Goal: Task Accomplishment & Management: Complete application form

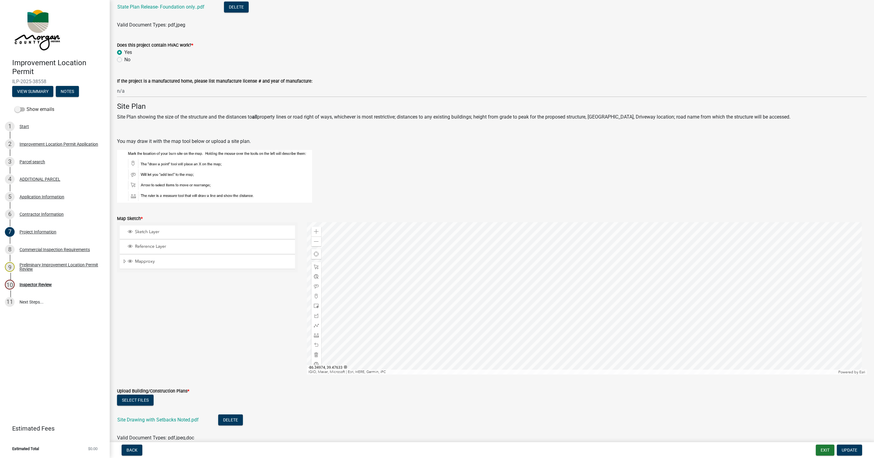
scroll to position [1142, 0]
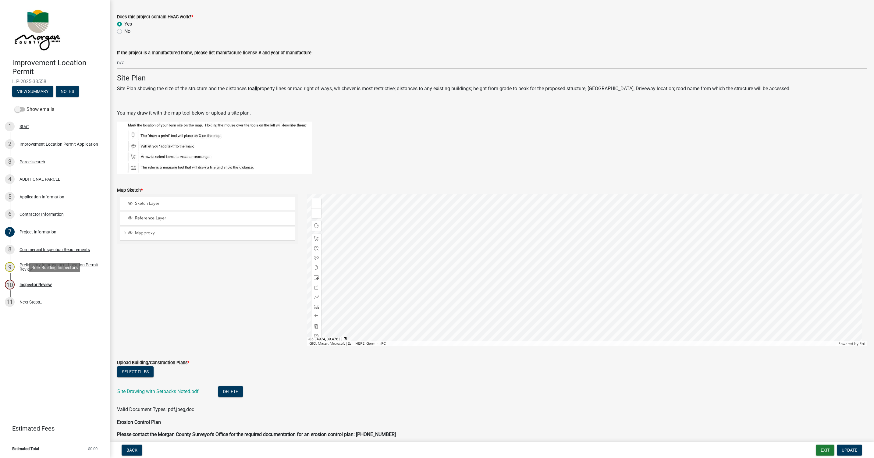
click at [28, 284] on div "Inspector Review" at bounding box center [35, 284] width 32 height 4
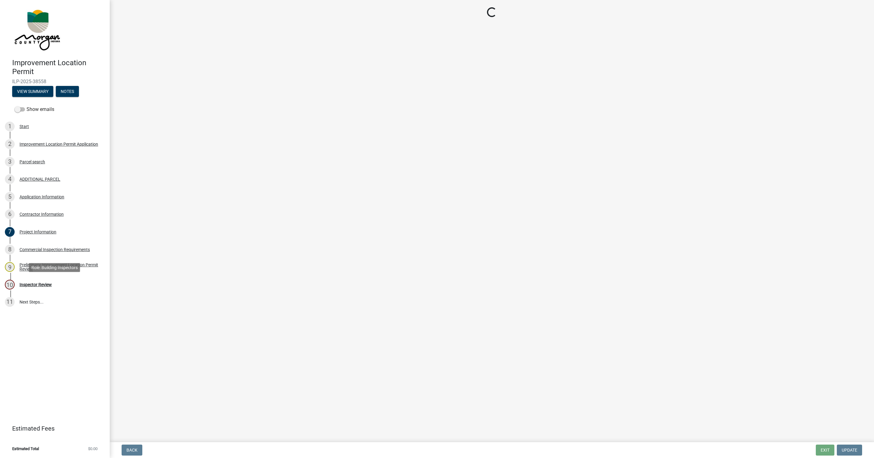
scroll to position [0, 0]
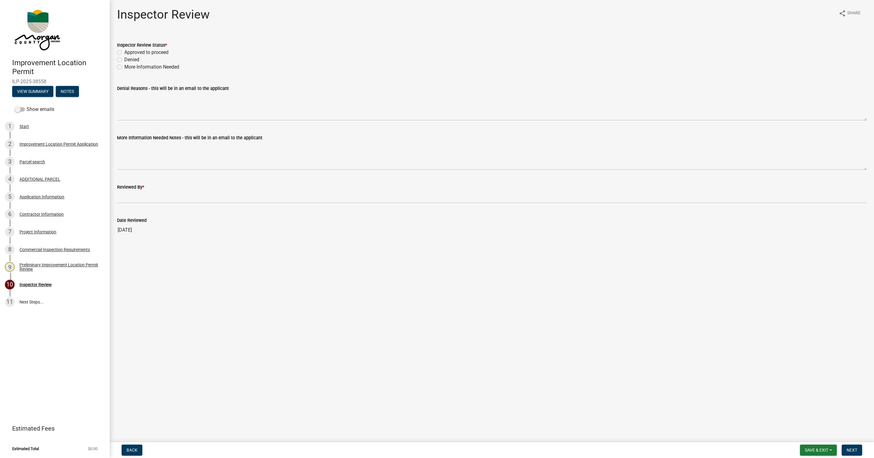
click at [124, 51] on label "Approved to proceed" at bounding box center [146, 52] width 44 height 7
click at [124, 51] on input "Approved to proceed" at bounding box center [126, 51] width 4 height 4
radio input "true"
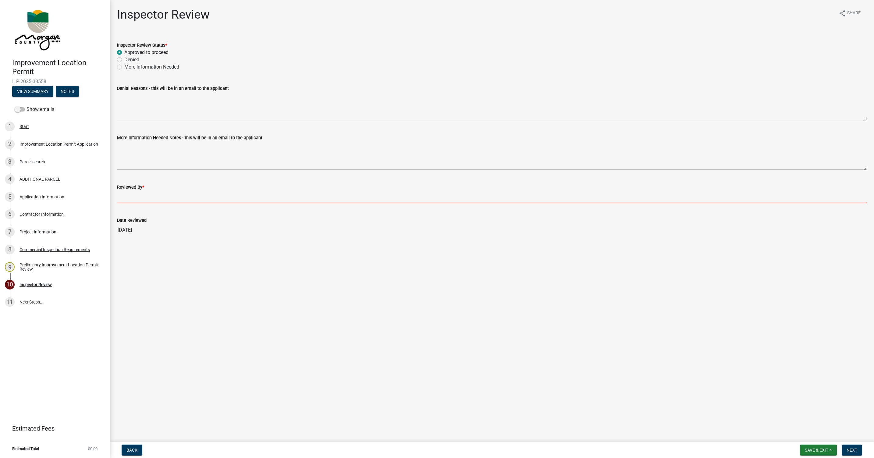
click at [128, 197] on input "Reviewed By *" at bounding box center [491, 197] width 749 height 12
type input "[PERSON_NAME]"
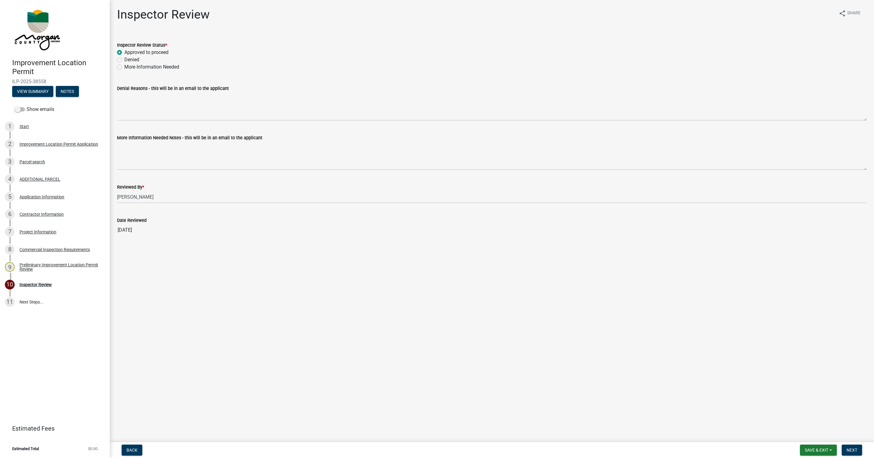
click at [839, 451] on form "Save & Exit Save Save & Exit Next" at bounding box center [830, 449] width 67 height 11
drag, startPoint x: 844, startPoint y: 454, endPoint x: 847, endPoint y: 449, distance: 6.3
click at [844, 453] on button "Next" at bounding box center [851, 449] width 20 height 11
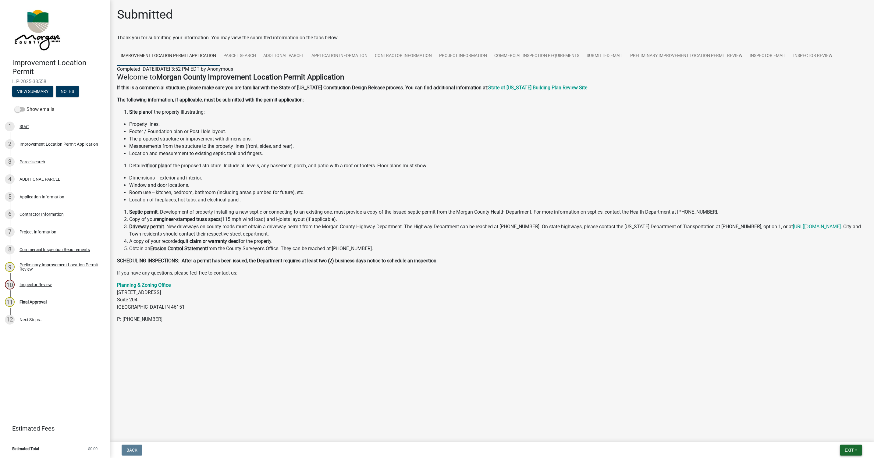
click at [855, 451] on button "Exit" at bounding box center [851, 449] width 22 height 11
click at [837, 432] on button "Save & Exit" at bounding box center [837, 434] width 49 height 15
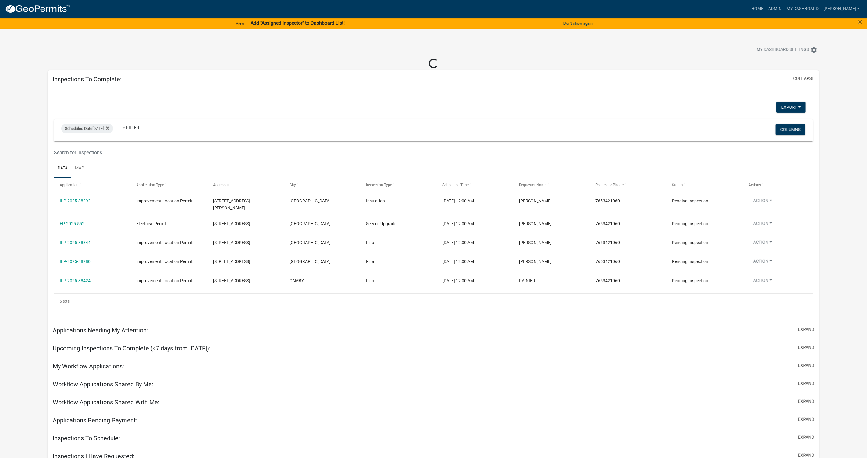
select select "1: 25"
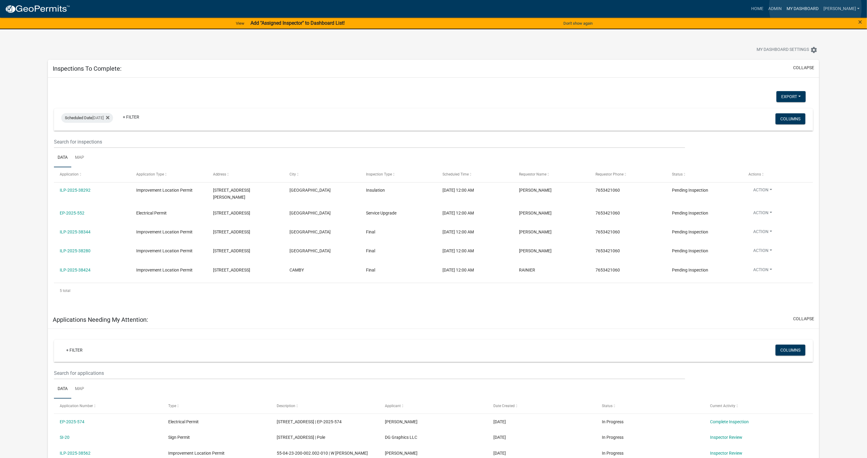
click at [815, 8] on link "My Dashboard" at bounding box center [802, 9] width 37 height 12
click at [84, 188] on link "ILP-2025-38292" at bounding box center [75, 190] width 31 height 5
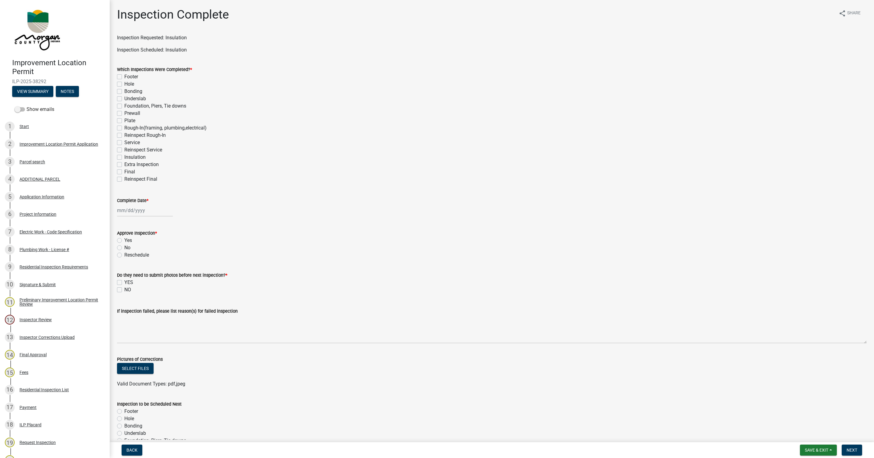
drag, startPoint x: 119, startPoint y: 154, endPoint x: 136, endPoint y: 160, distance: 18.1
click at [120, 154] on div "Insulation" at bounding box center [491, 157] width 749 height 7
click at [124, 157] on label "Insulation" at bounding box center [134, 157] width 21 height 7
click at [124, 157] on input "Insulation" at bounding box center [126, 156] width 4 height 4
checkbox input "true"
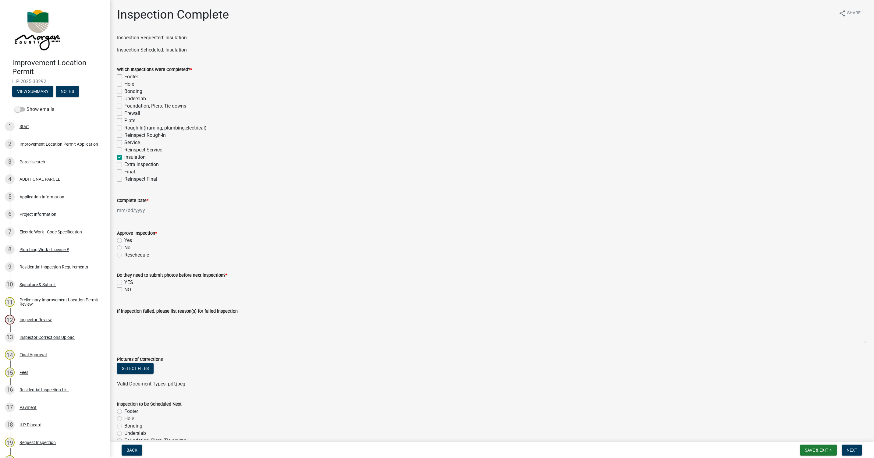
checkbox input "false"
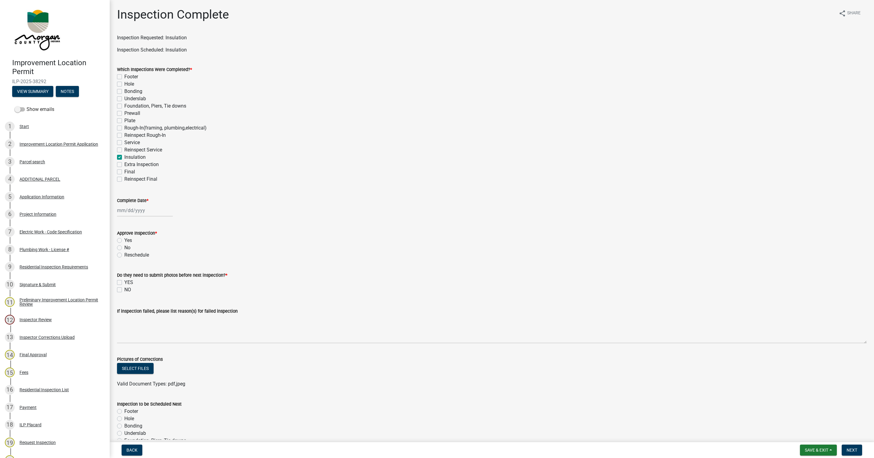
checkbox input "false"
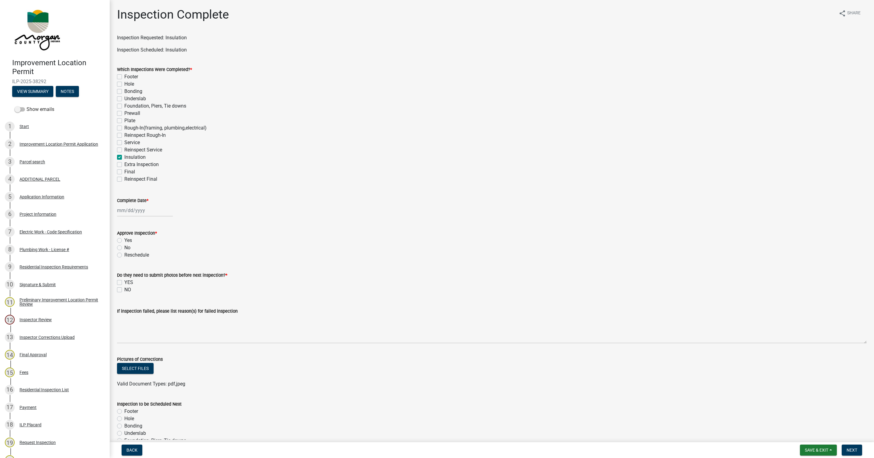
checkbox input "false"
checkbox input "true"
checkbox input "false"
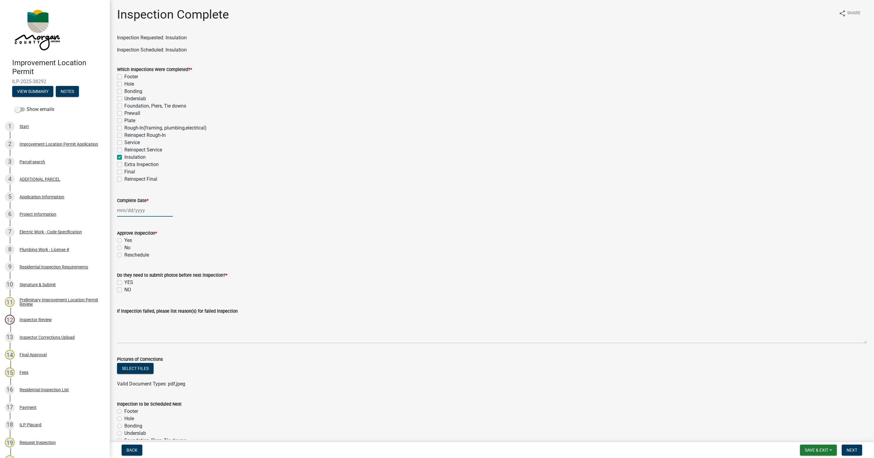
click at [133, 208] on div at bounding box center [145, 210] width 56 height 12
select select "8"
select select "2025"
click at [164, 260] on div "15" at bounding box center [162, 262] width 10 height 10
type input "[DATE]"
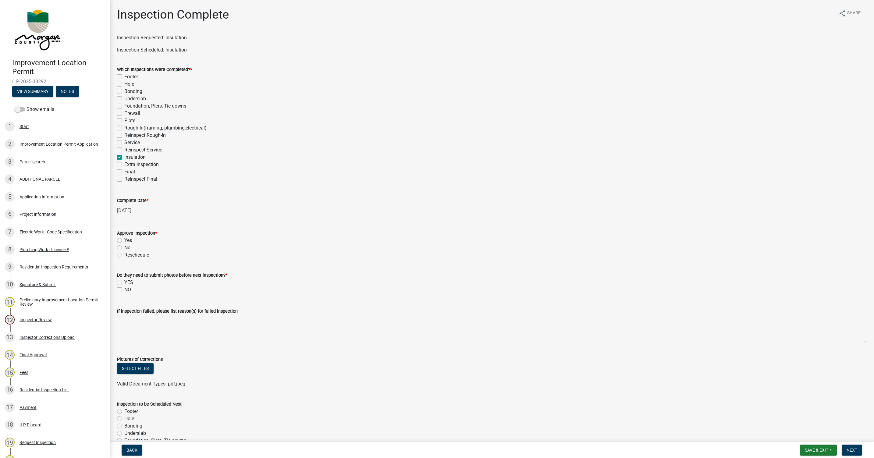
click at [124, 239] on label "Yes" at bounding box center [128, 240] width 8 height 7
click at [124, 239] on input "Yes" at bounding box center [126, 239] width 4 height 4
radio input "true"
click at [124, 289] on label "NO" at bounding box center [127, 289] width 7 height 7
click at [124, 289] on input "NO" at bounding box center [126, 288] width 4 height 4
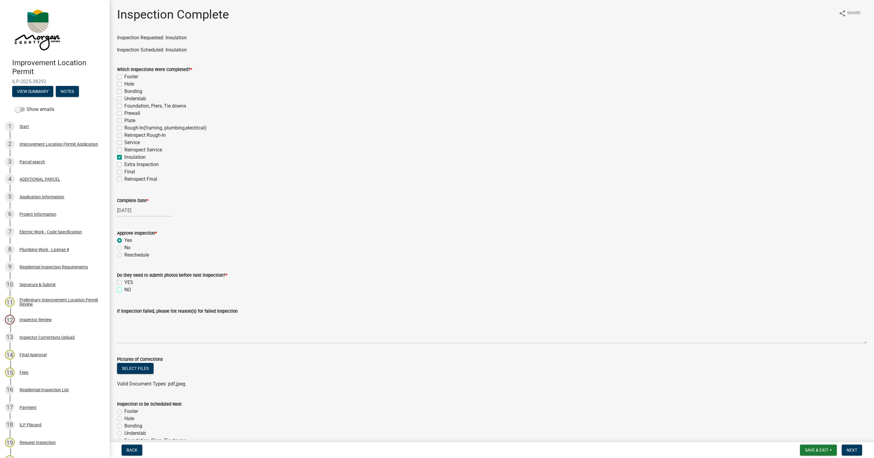
checkbox input "true"
checkbox input "false"
checkbox input "true"
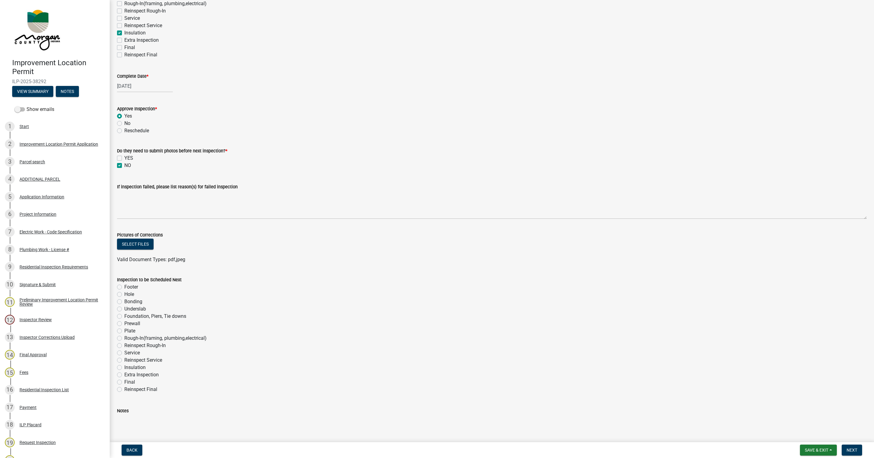
scroll to position [156, 0]
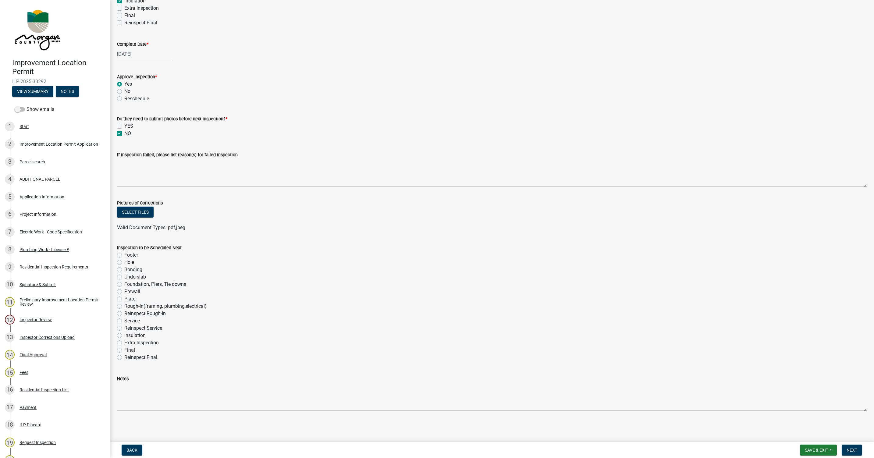
click at [124, 349] on label "Final" at bounding box center [129, 349] width 11 height 7
click at [124, 349] on input "Final" at bounding box center [126, 348] width 4 height 4
radio input "true"
click at [849, 448] on span "Next" at bounding box center [851, 450] width 11 height 5
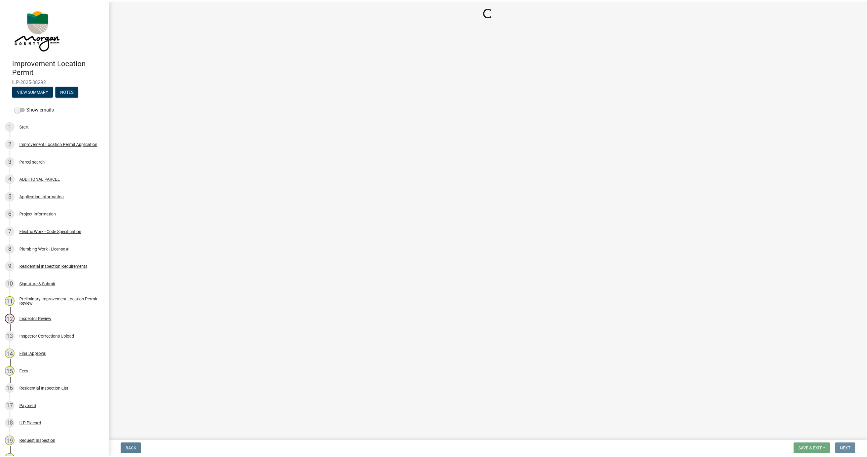
scroll to position [0, 0]
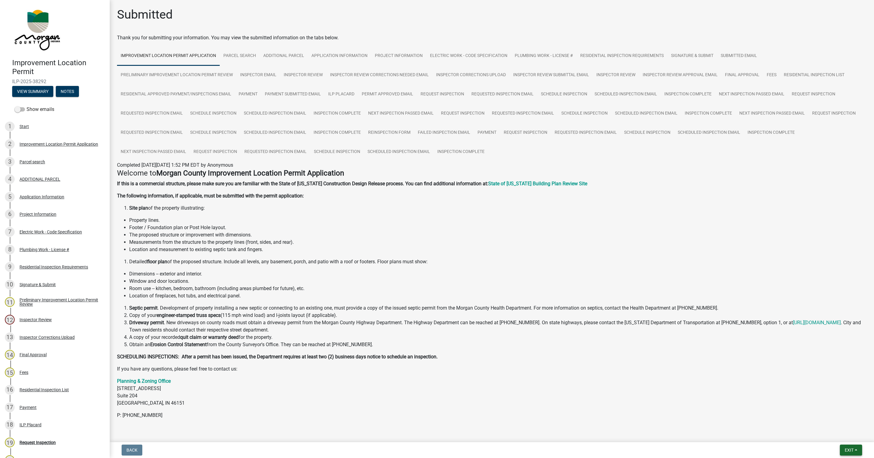
click at [847, 444] on button "Exit" at bounding box center [851, 449] width 22 height 11
click at [829, 432] on button "Save & Exit" at bounding box center [837, 434] width 49 height 15
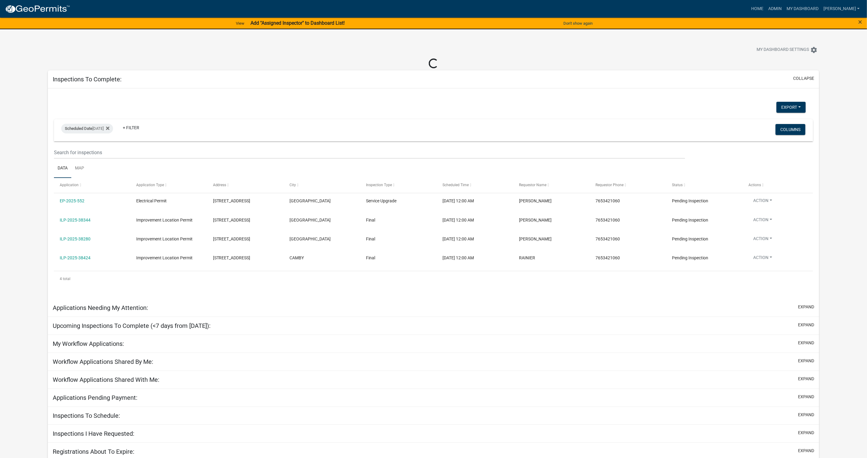
select select "1: 25"
